Goal: Information Seeking & Learning: Learn about a topic

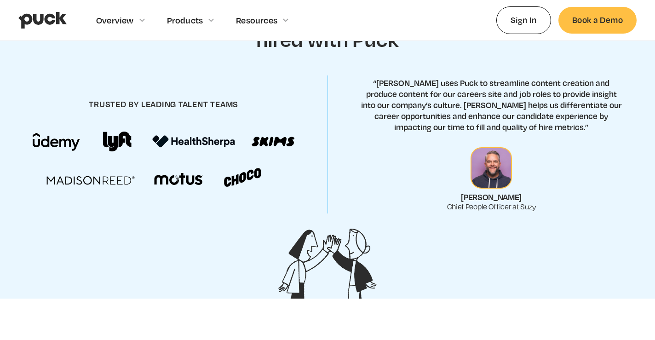
scroll to position [150, 0]
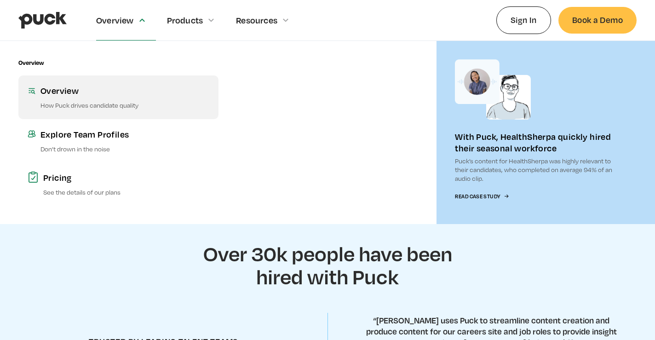
click at [58, 93] on div "Overview" at bounding box center [125, 91] width 169 height 12
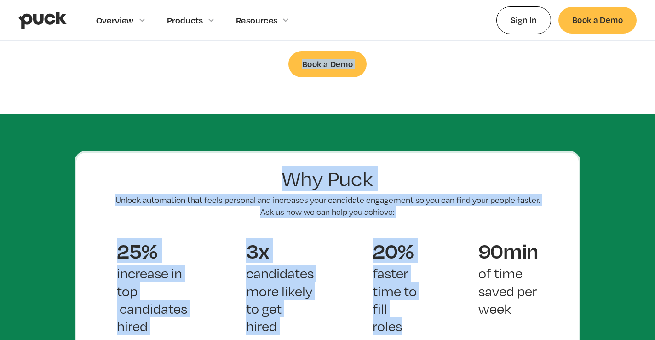
scroll to position [570, 0]
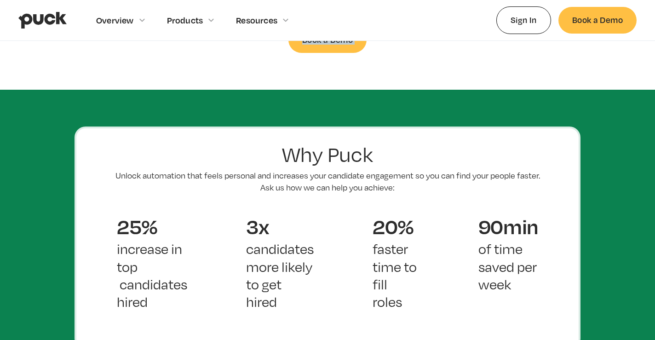
drag, startPoint x: 150, startPoint y: 174, endPoint x: 372, endPoint y: 95, distance: 236.0
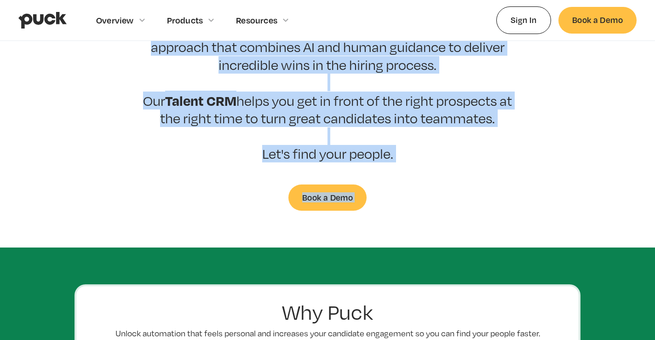
scroll to position [390, 0]
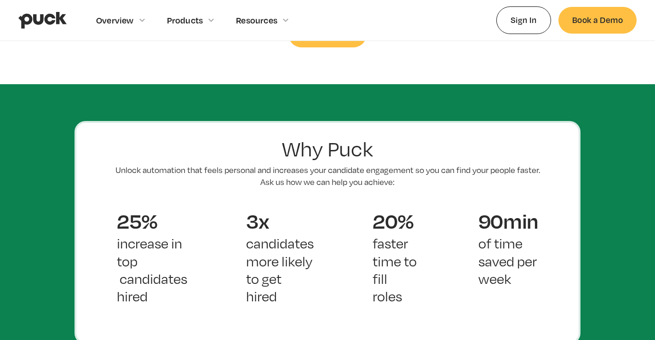
scroll to position [575, 0]
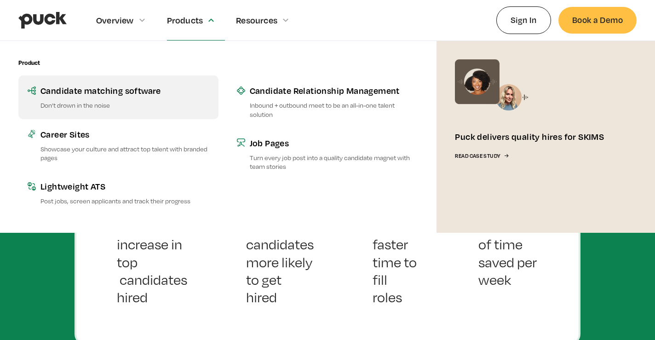
click at [137, 88] on div "Candidate matching software" at bounding box center [125, 91] width 169 height 12
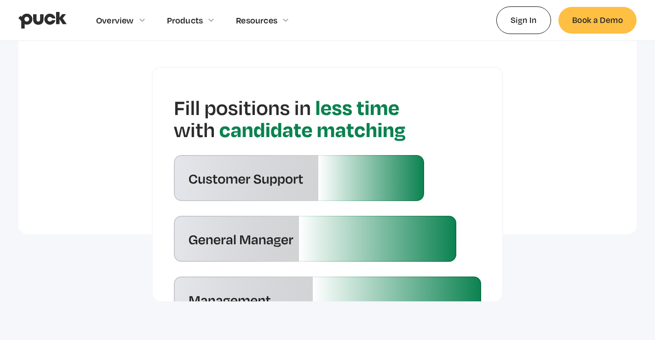
scroll to position [2141, 0]
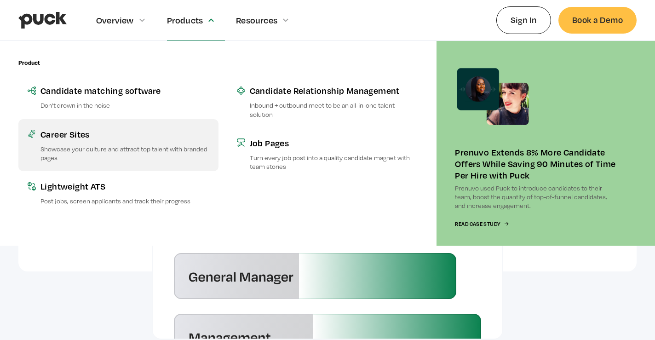
click at [89, 128] on div "Career Sites" at bounding box center [125, 134] width 169 height 12
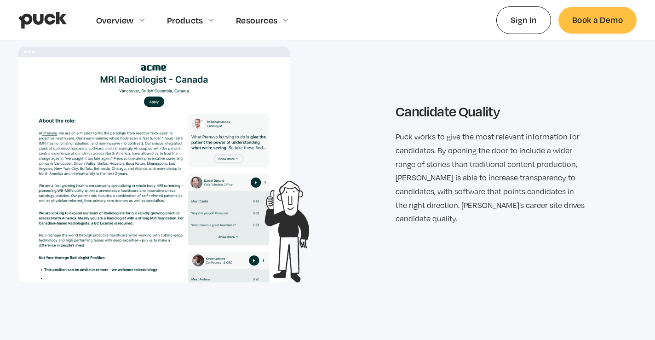
scroll to position [1058, 0]
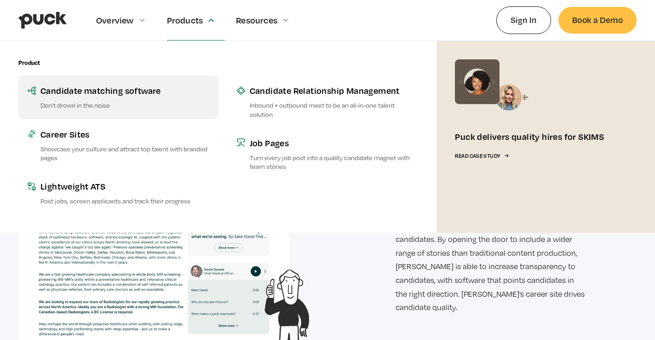
click at [158, 99] on link "Candidate matching software Don’t drown in the noise" at bounding box center [118, 96] width 200 height 43
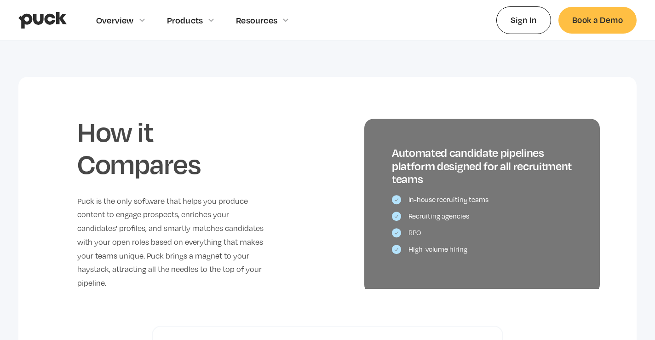
scroll to position [1969, 0]
